Goal: Information Seeking & Learning: Learn about a topic

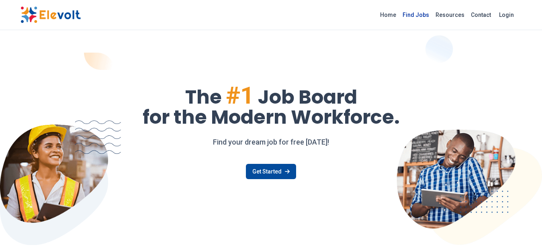
click at [419, 11] on link "Find Jobs" at bounding box center [416, 14] width 33 height 13
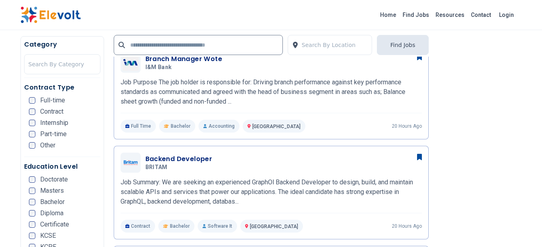
scroll to position [431, 0]
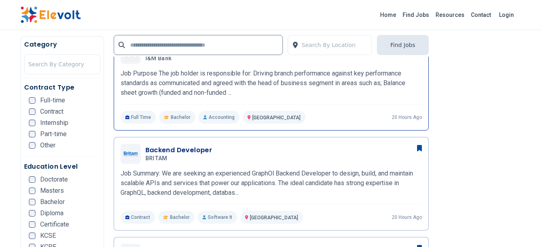
click at [255, 79] on p "Job Purpose The job holder is responsible for: Driving branch performance again…" at bounding box center [271, 83] width 301 height 29
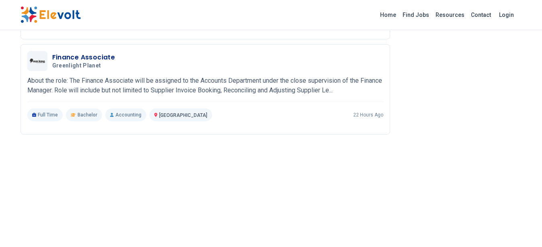
scroll to position [814, 0]
